Goal: Use online tool/utility: Utilize a website feature to perform a specific function

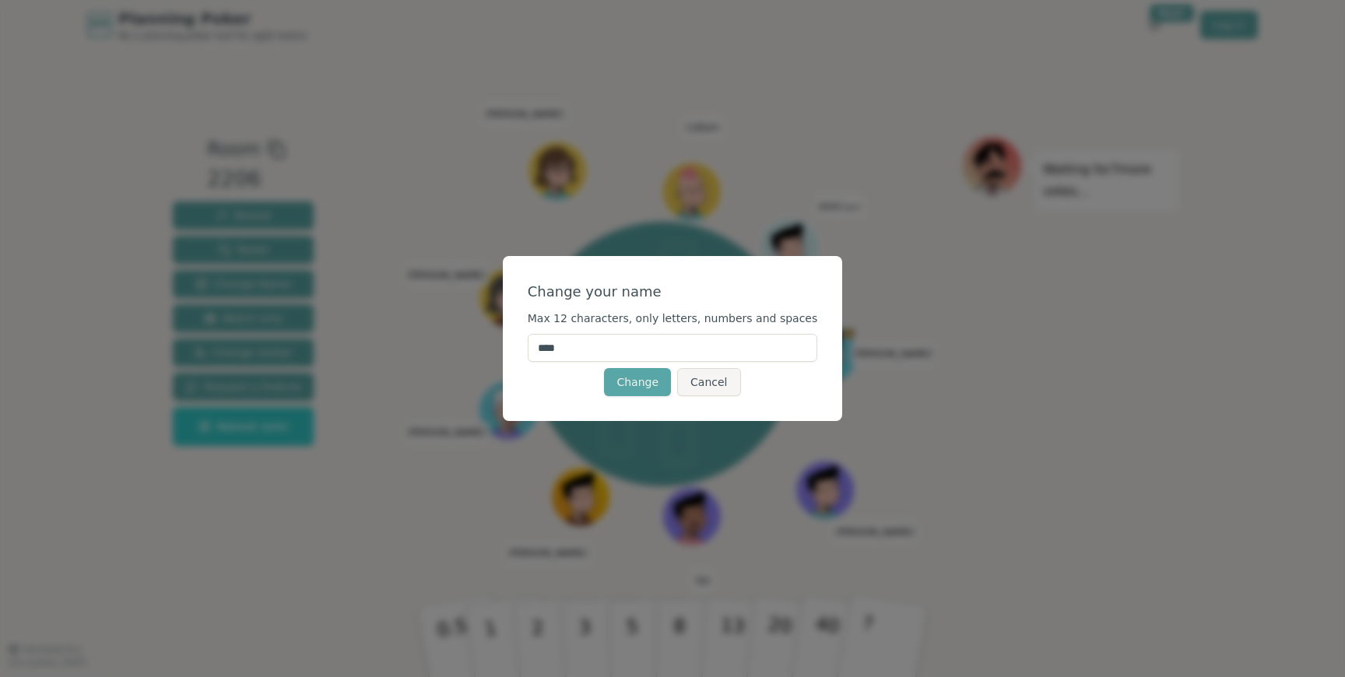
click at [708, 337] on input "****" at bounding box center [673, 348] width 290 height 28
type input "*******"
click at [636, 384] on button "Change" at bounding box center [637, 382] width 67 height 28
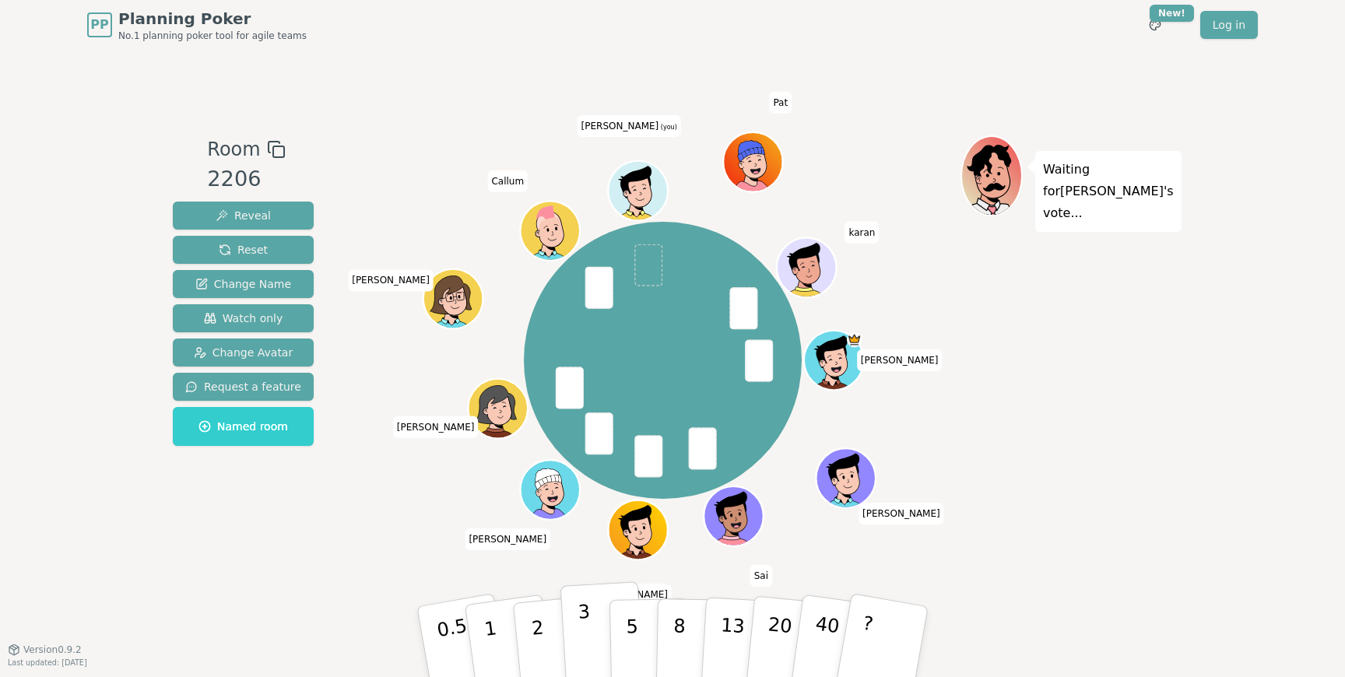
click at [597, 637] on button "3" at bounding box center [602, 641] width 85 height 121
click at [630, 636] on p "5" at bounding box center [632, 642] width 13 height 84
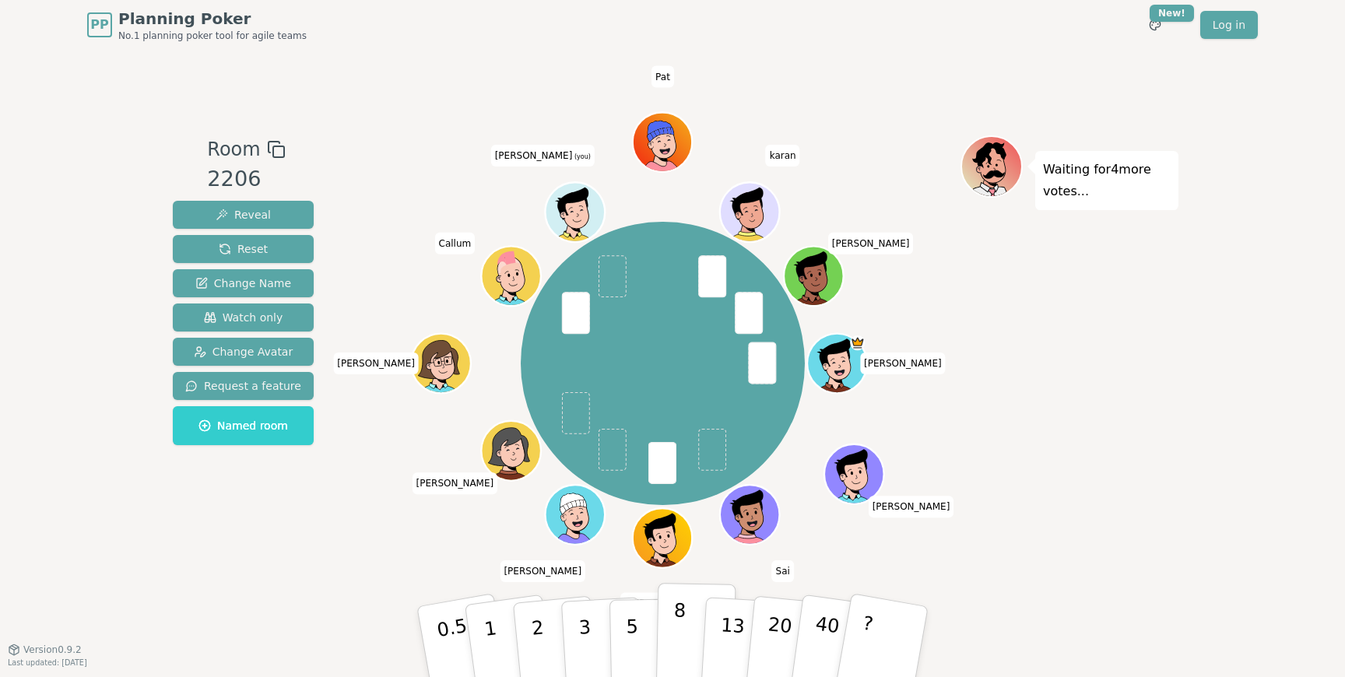
click at [677, 620] on p "8" at bounding box center [678, 641] width 13 height 84
click at [639, 650] on button "5" at bounding box center [649, 642] width 80 height 118
click at [676, 637] on p "8" at bounding box center [678, 641] width 13 height 84
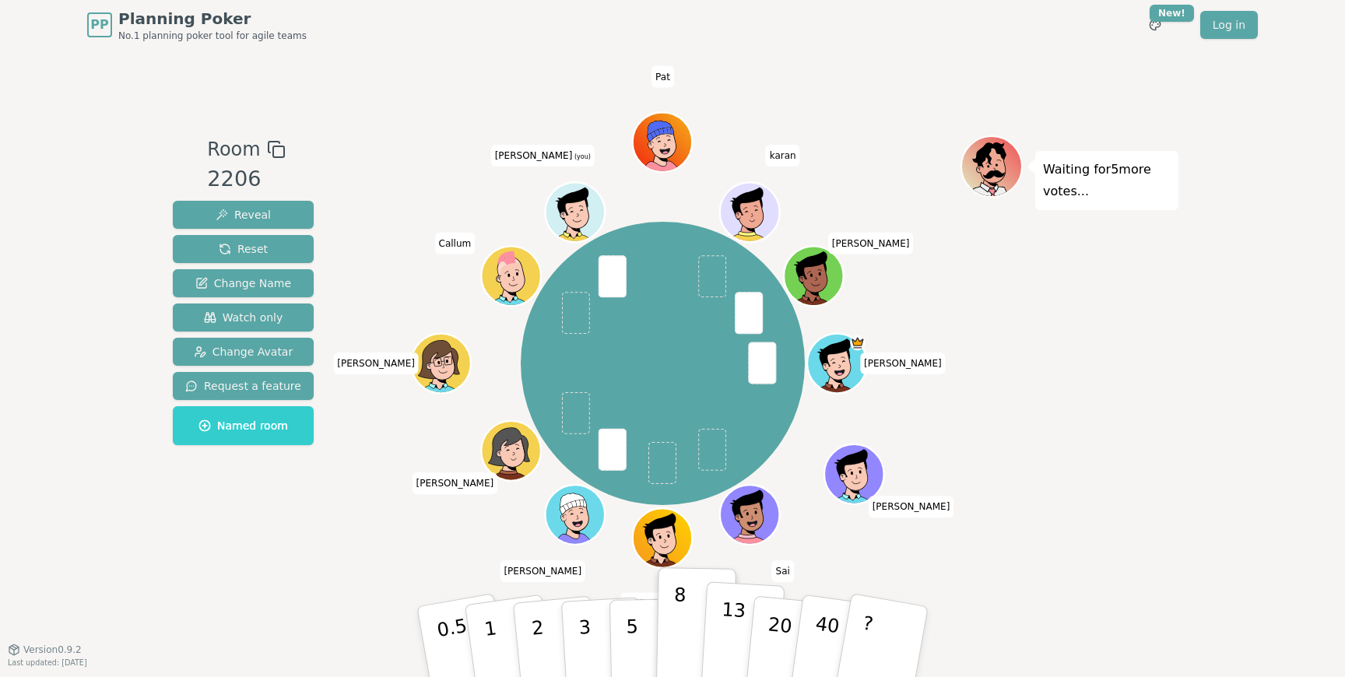
click at [727, 633] on p "13" at bounding box center [732, 641] width 29 height 86
click at [585, 628] on p "3" at bounding box center [585, 643] width 17 height 85
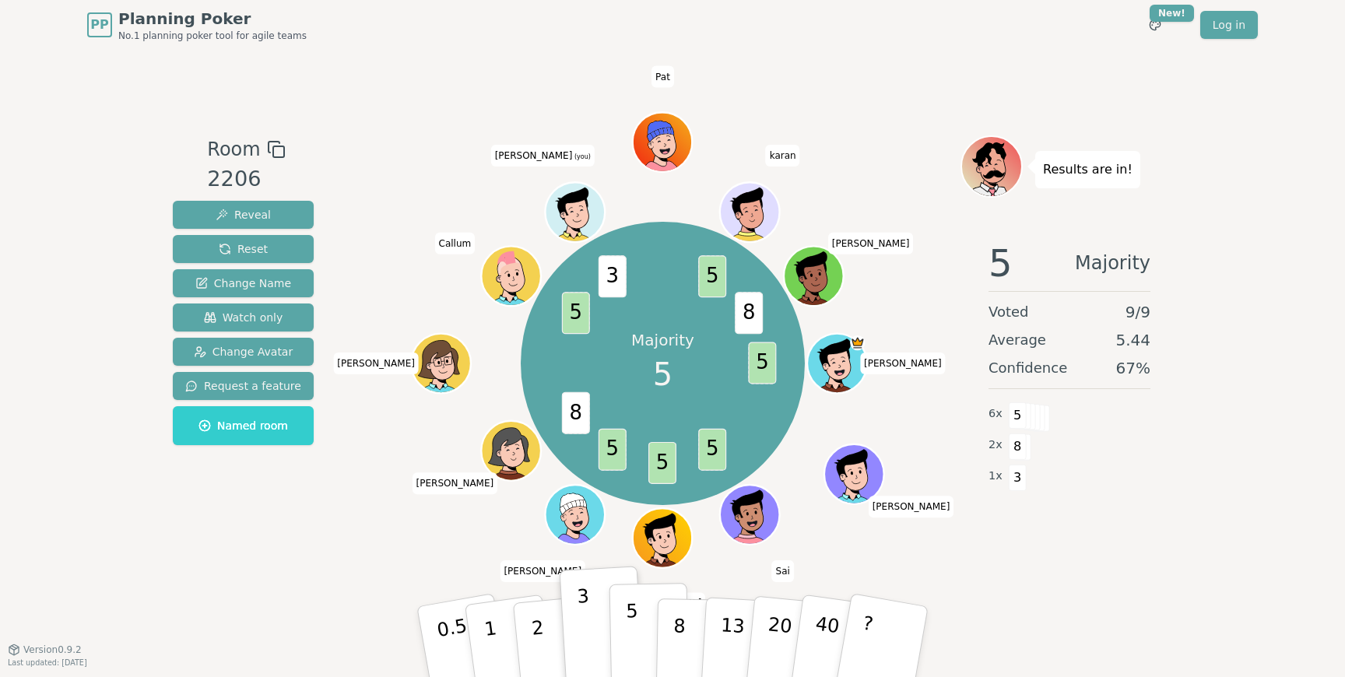
click at [638, 645] on button "5" at bounding box center [649, 642] width 80 height 118
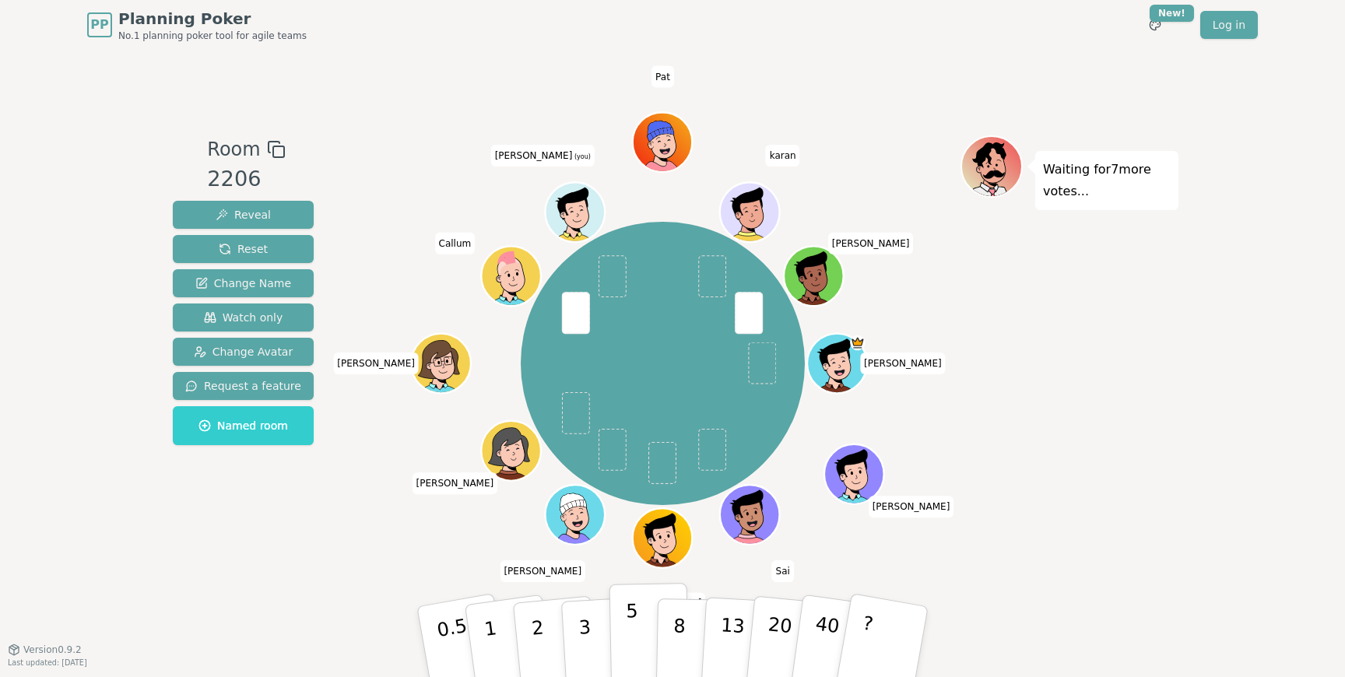
click at [641, 644] on button "5" at bounding box center [649, 642] width 80 height 118
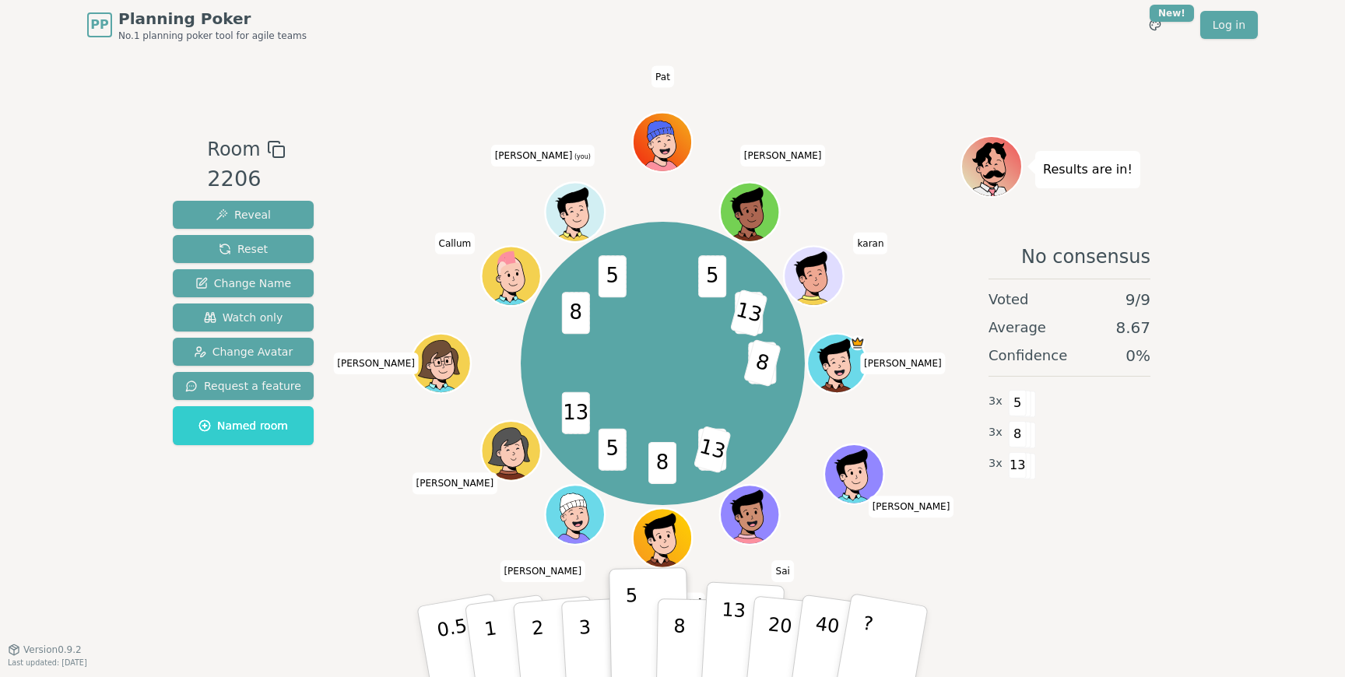
click at [738, 637] on p "13" at bounding box center [732, 641] width 29 height 86
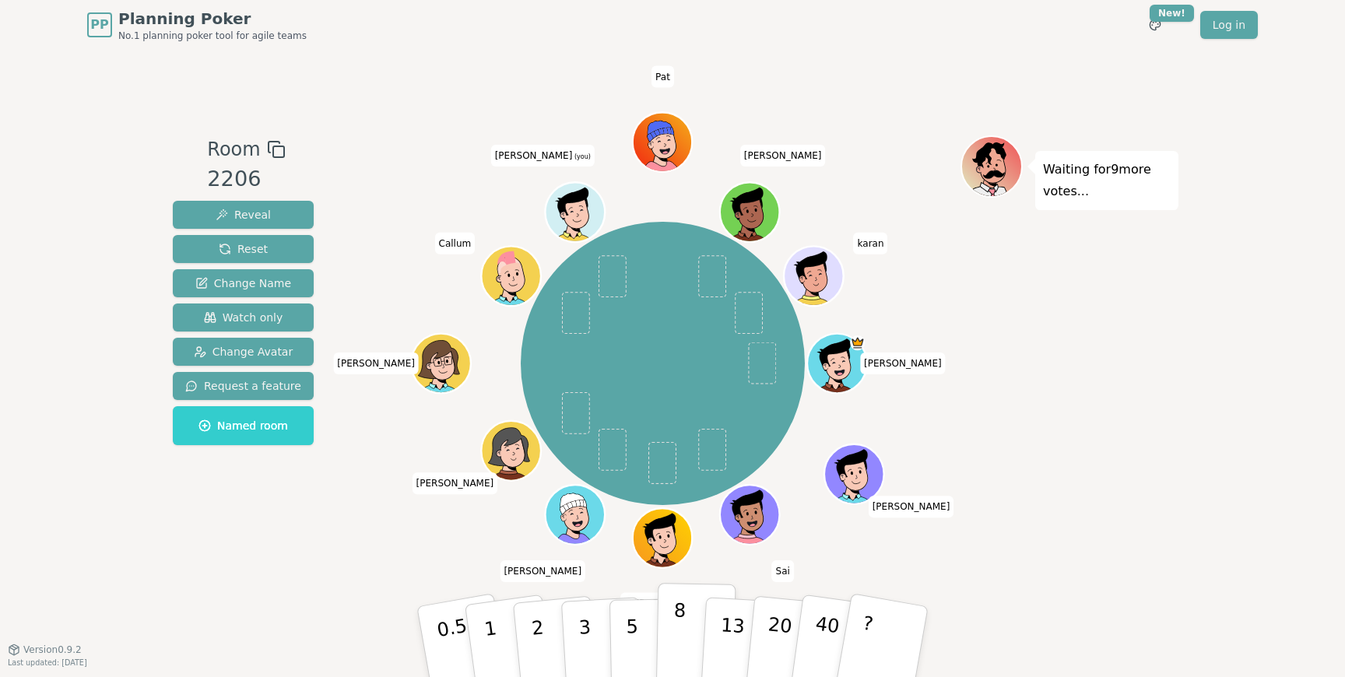
click at [681, 643] on p "8" at bounding box center [678, 641] width 13 height 84
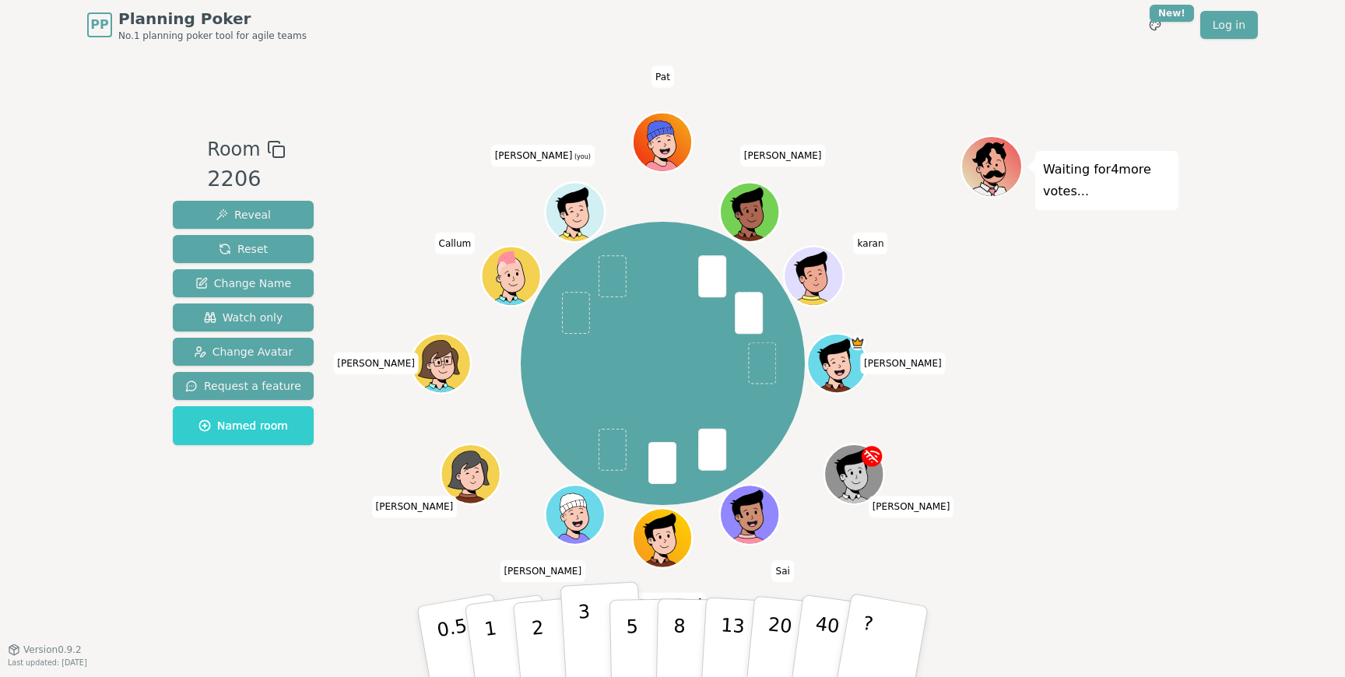
click at [588, 627] on p "3" at bounding box center [585, 643] width 17 height 85
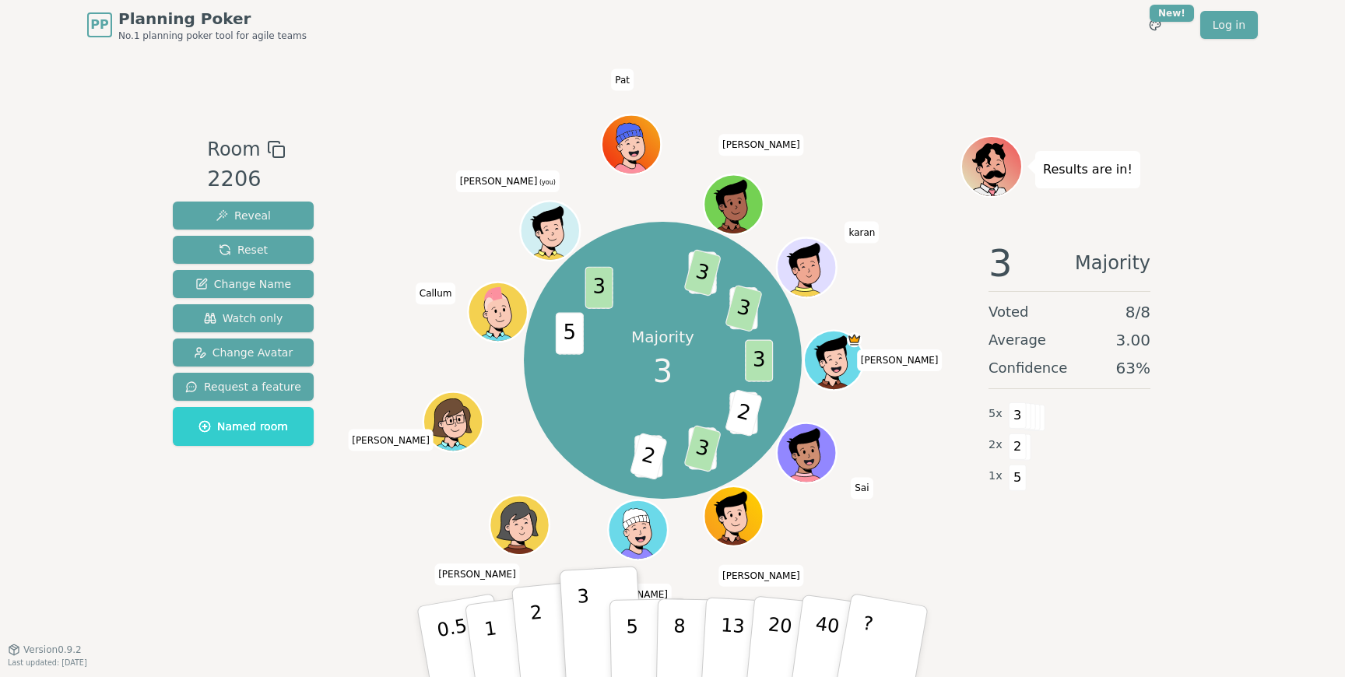
click at [555, 623] on button "2" at bounding box center [555, 643] width 89 height 124
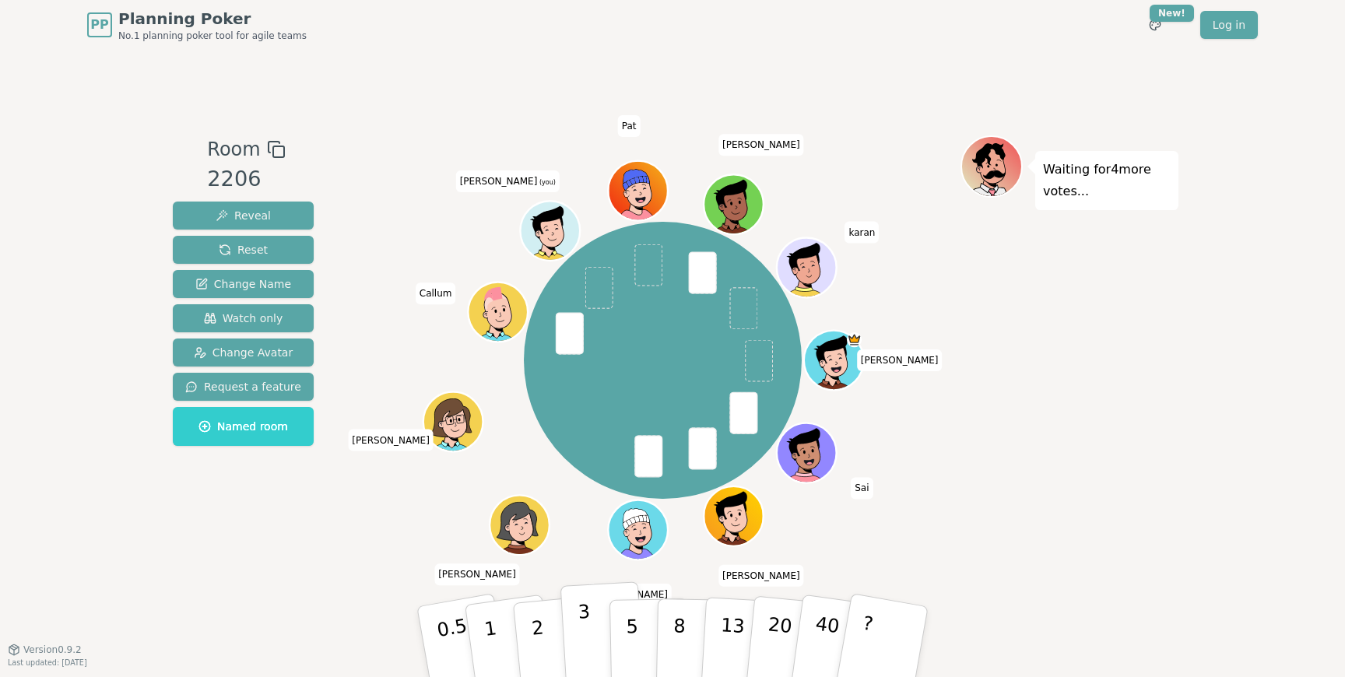
click at [581, 625] on p "3" at bounding box center [585, 643] width 17 height 85
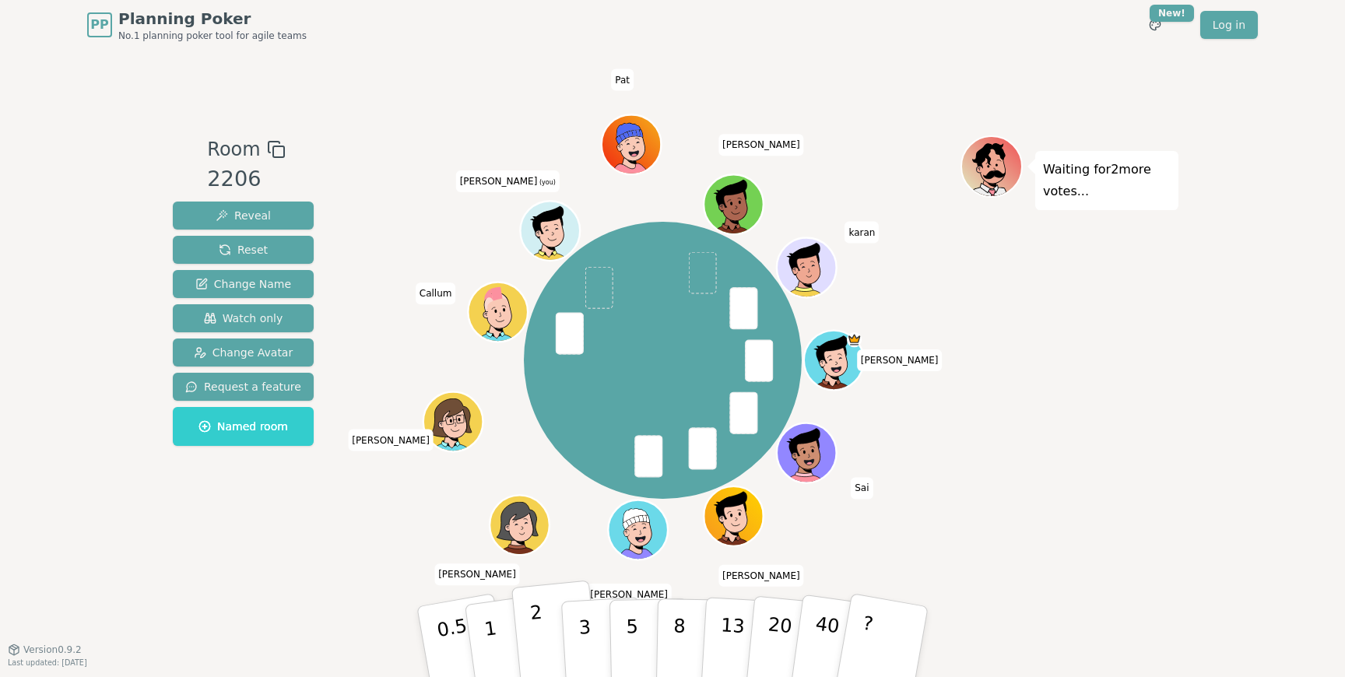
click at [532, 637] on p "2" at bounding box center [539, 644] width 20 height 85
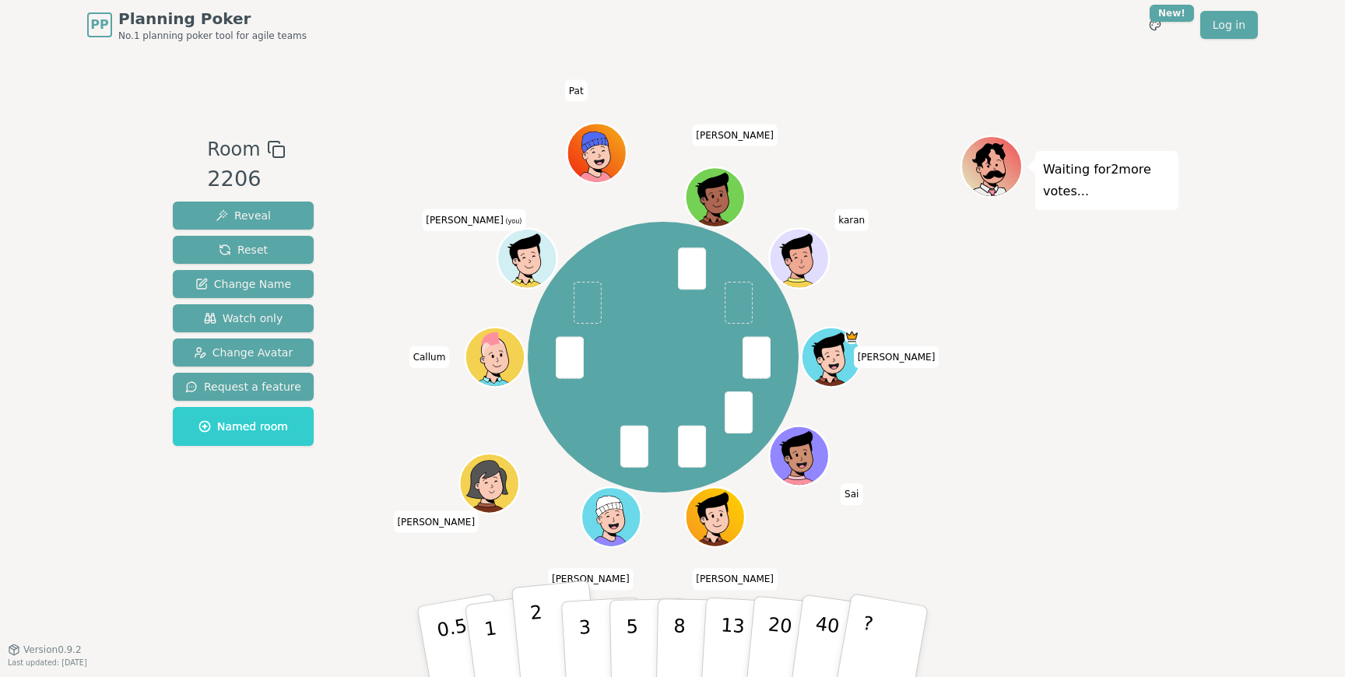
click at [549, 652] on button "2" at bounding box center [555, 643] width 89 height 124
click at [539, 629] on p "2" at bounding box center [539, 644] width 20 height 85
